Goal: Information Seeking & Learning: Check status

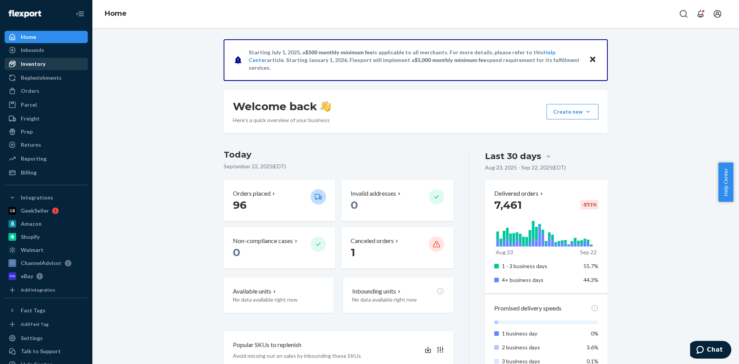
click at [51, 66] on div "Inventory" at bounding box center [46, 64] width 82 height 11
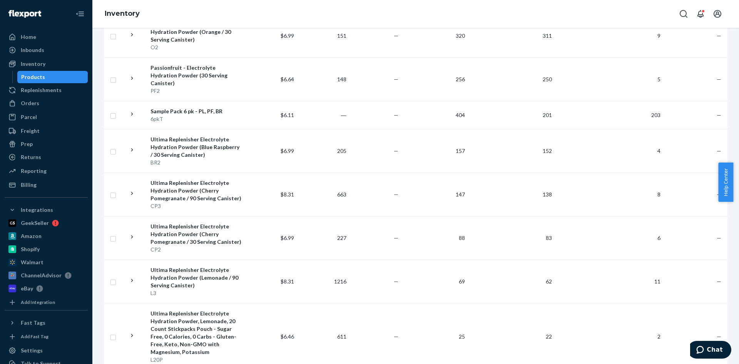
scroll to position [462, 0]
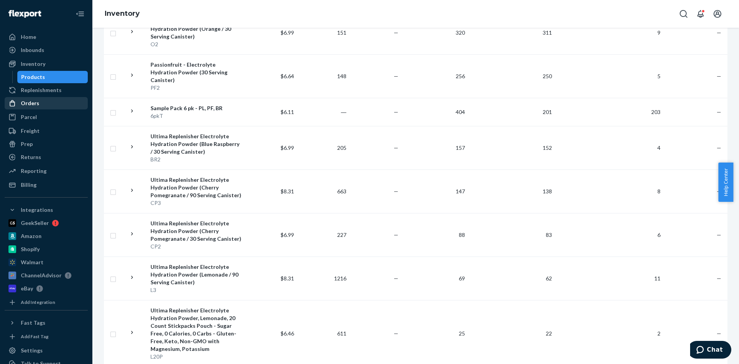
drag, startPoint x: 28, startPoint y: 102, endPoint x: 42, endPoint y: 100, distance: 13.9
click at [28, 102] on div "Orders" at bounding box center [30, 103] width 18 height 8
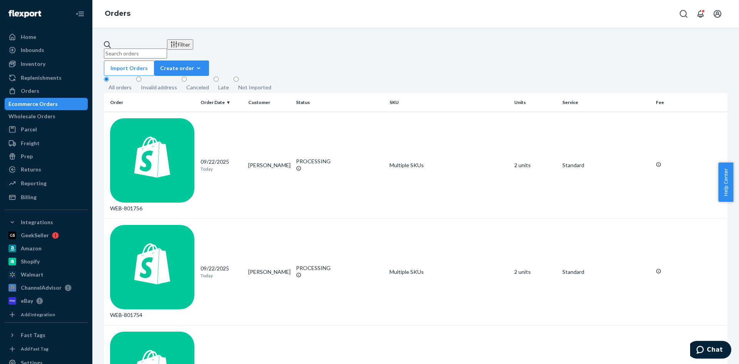
click at [167, 50] on input "text" at bounding box center [135, 54] width 63 height 10
type input "br2"
click at [517, 218] on td "2 units" at bounding box center [535, 271] width 48 height 107
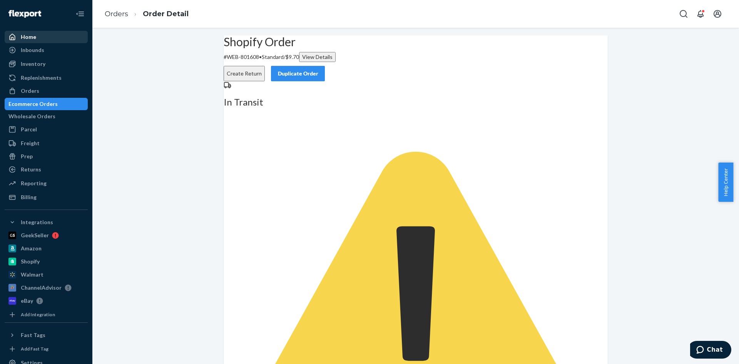
click at [34, 37] on div "Home" at bounding box center [28, 37] width 15 height 8
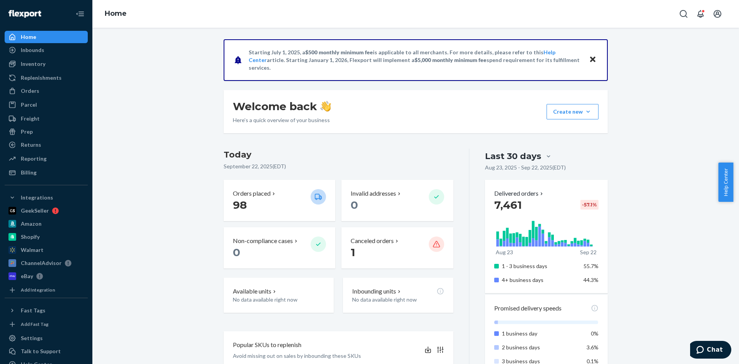
drag, startPoint x: 43, startPoint y: 62, endPoint x: 241, endPoint y: 231, distance: 260.0
click at [43, 62] on div "Inventory" at bounding box center [33, 64] width 25 height 8
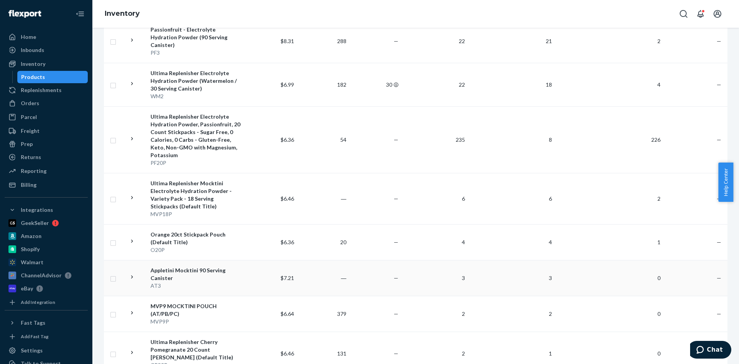
scroll to position [809, 0]
click at [586, 225] on td "1" at bounding box center [612, 243] width 109 height 36
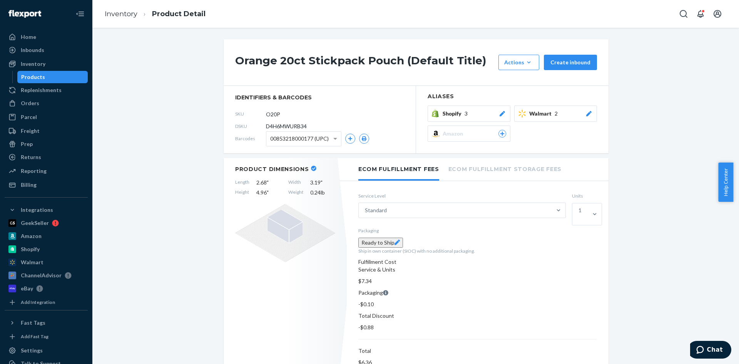
click at [39, 76] on div "Products" at bounding box center [33, 77] width 24 height 8
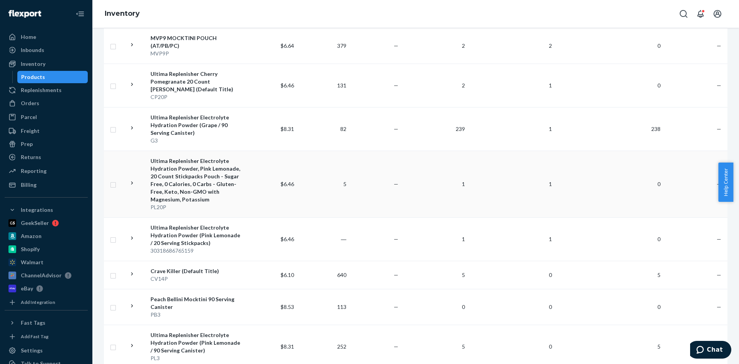
scroll to position [1078, 0]
click at [165, 203] on div "PL20P" at bounding box center [197, 207] width 92 height 8
